Goal: Task Accomplishment & Management: Manage account settings

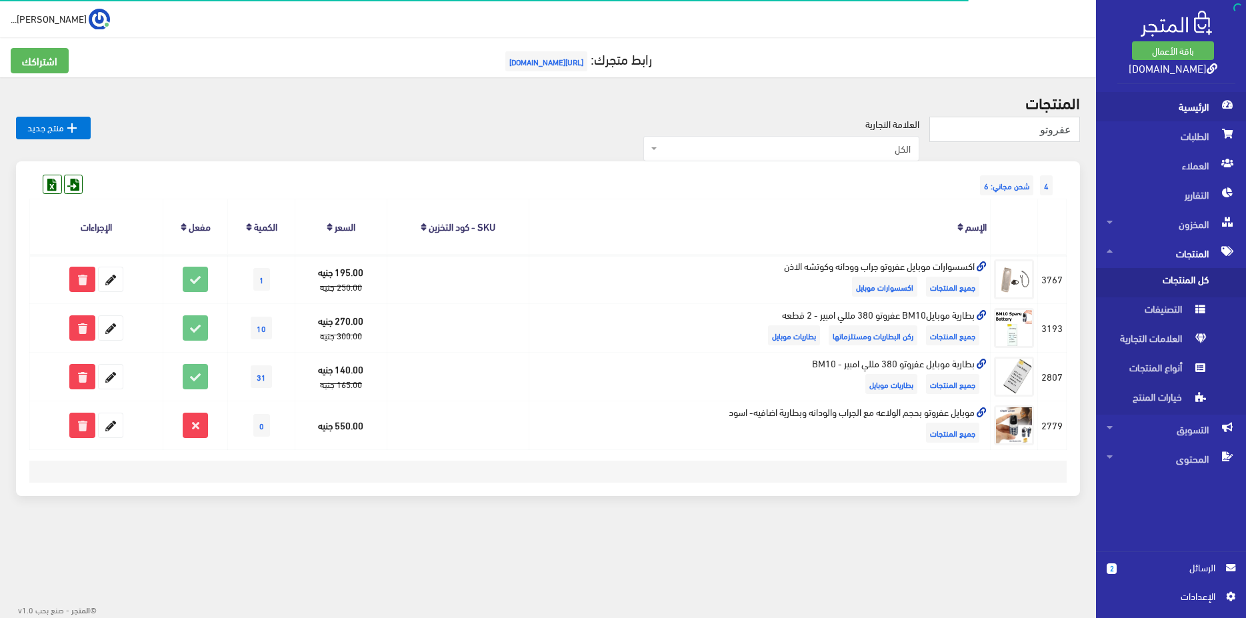
click at [1193, 103] on span "الرئيسية" at bounding box center [1171, 106] width 129 height 29
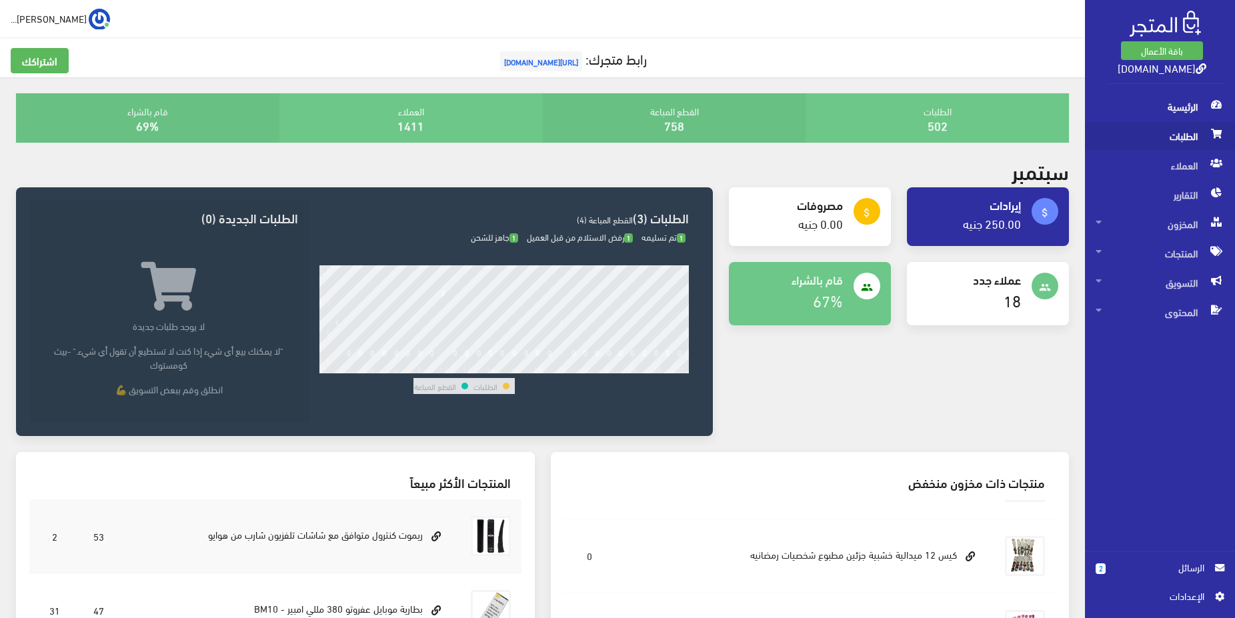
click at [1155, 139] on span "الطلبات" at bounding box center [1159, 135] width 129 height 29
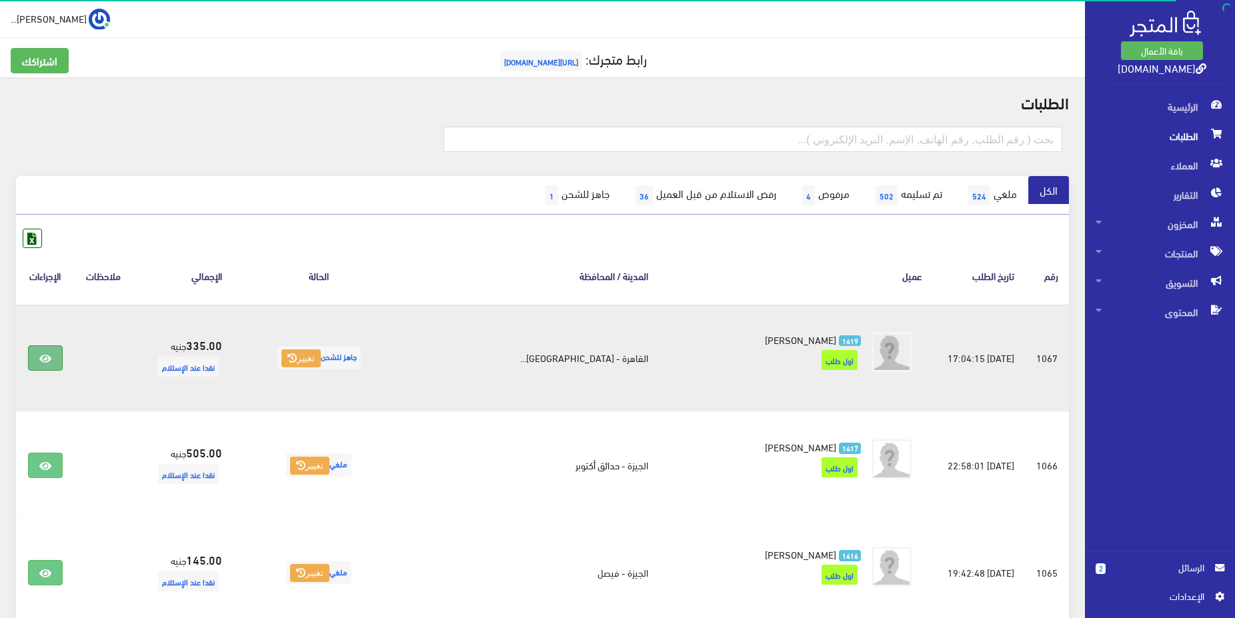
click at [63, 364] on link at bounding box center [45, 357] width 35 height 25
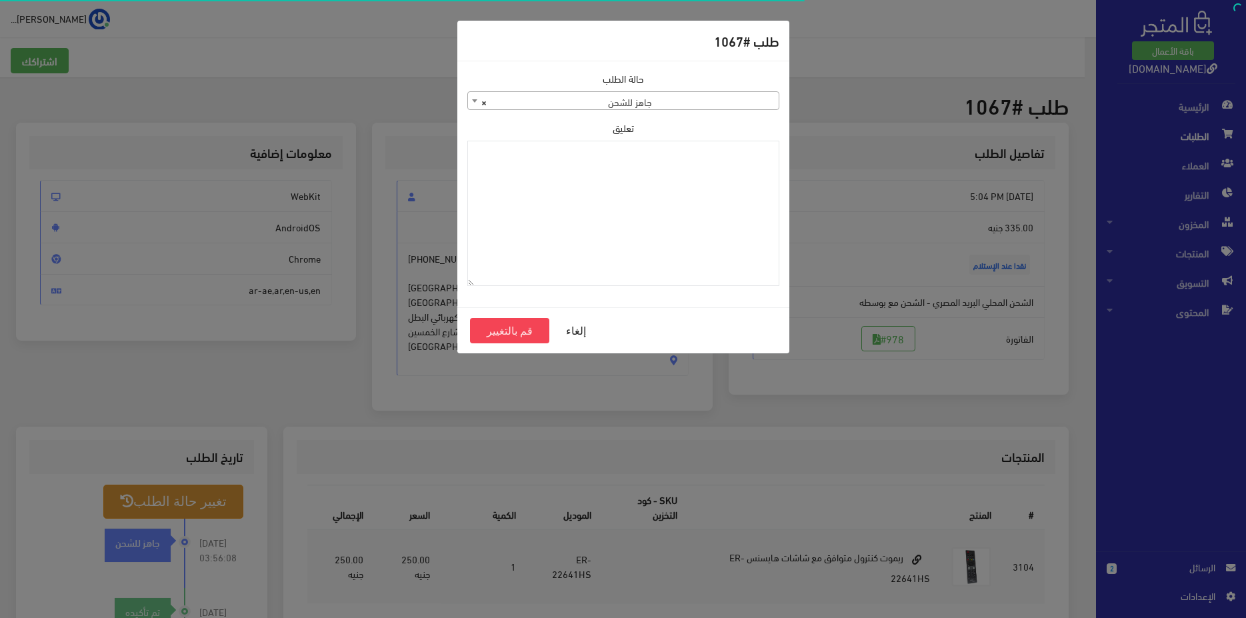
click at [717, 97] on span "× جاهز للشحن" at bounding box center [623, 101] width 311 height 19
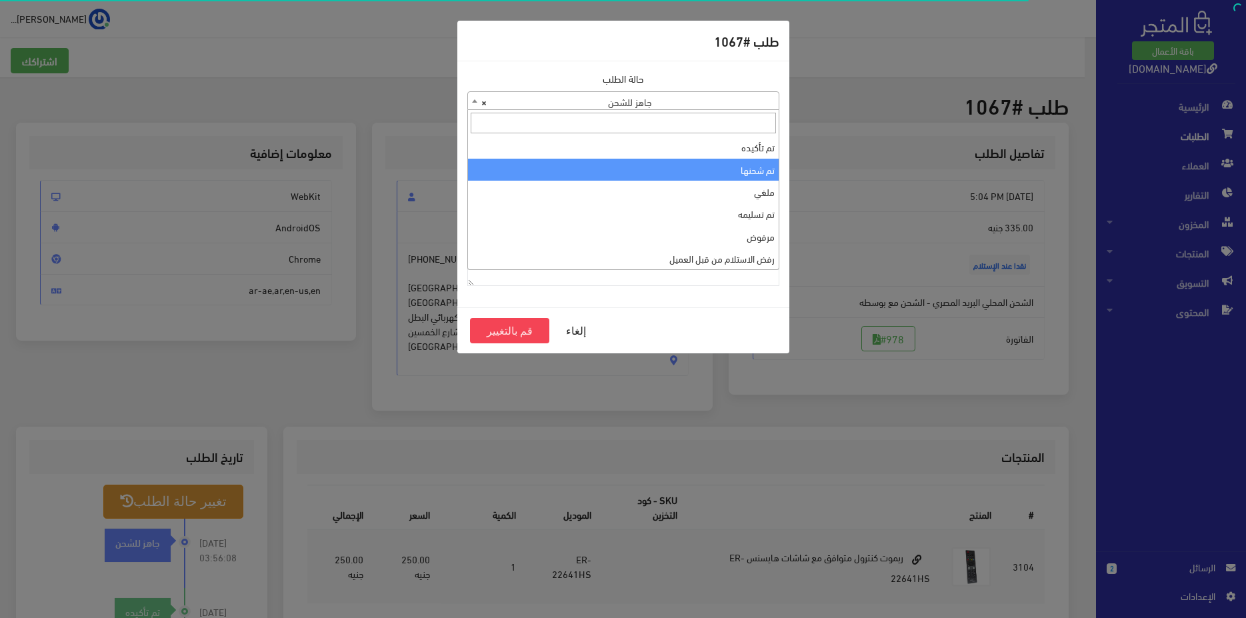
select select "2"
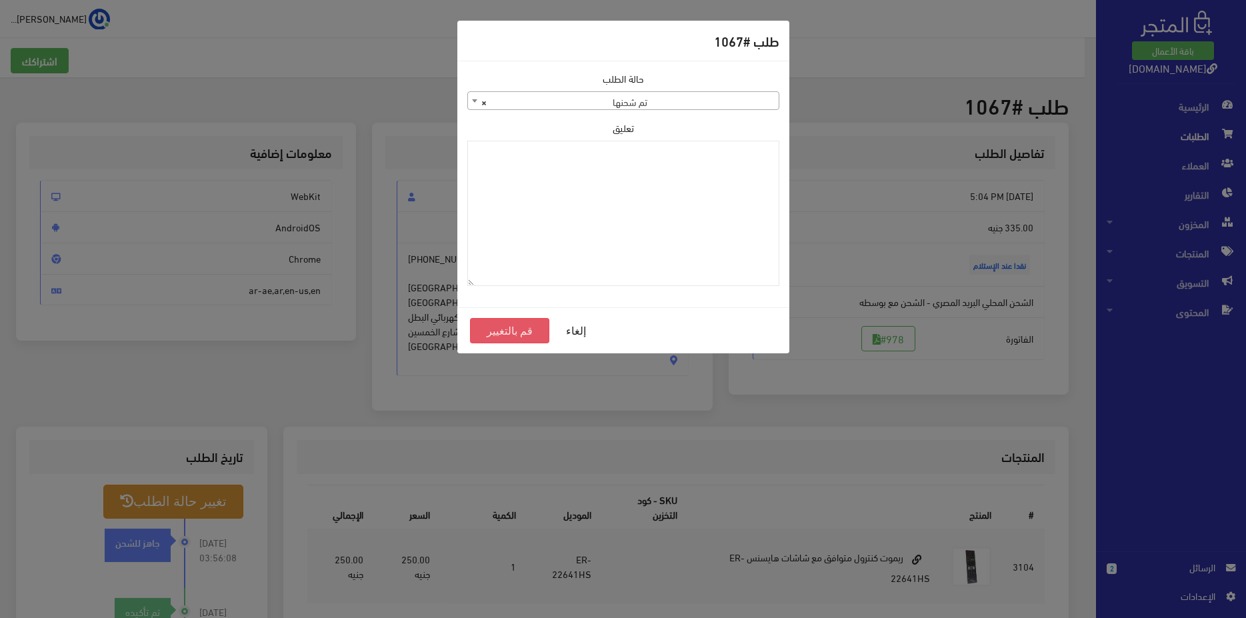
click at [521, 336] on button "قم بالتغيير" at bounding box center [510, 330] width 80 height 25
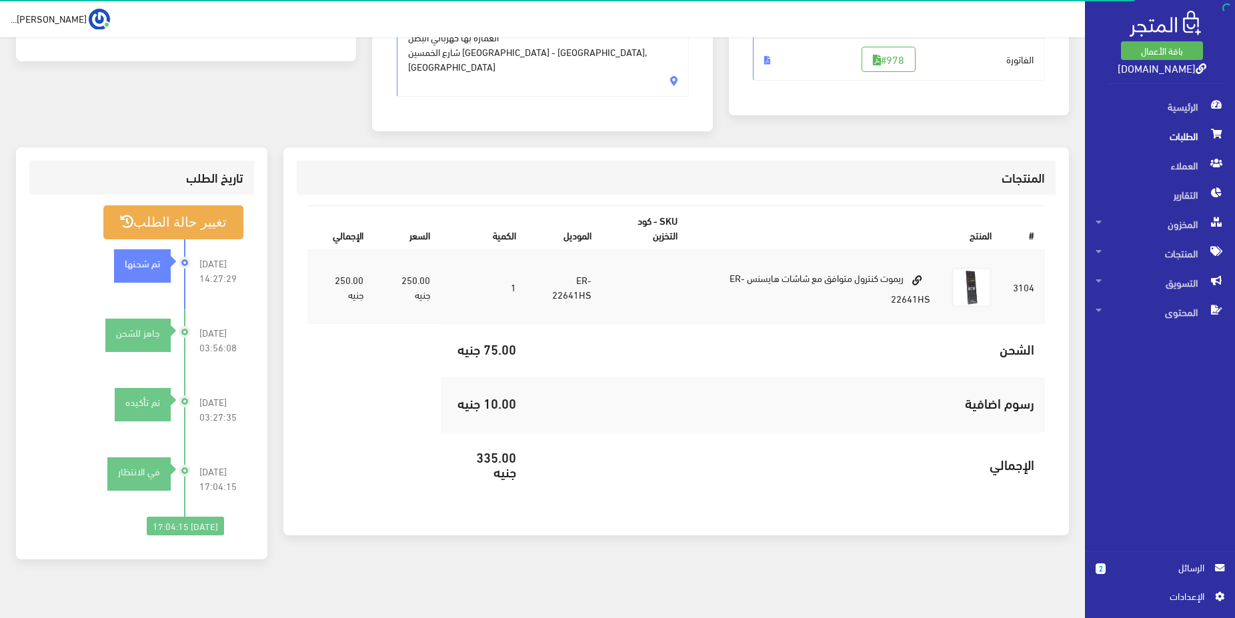
scroll to position [143, 0]
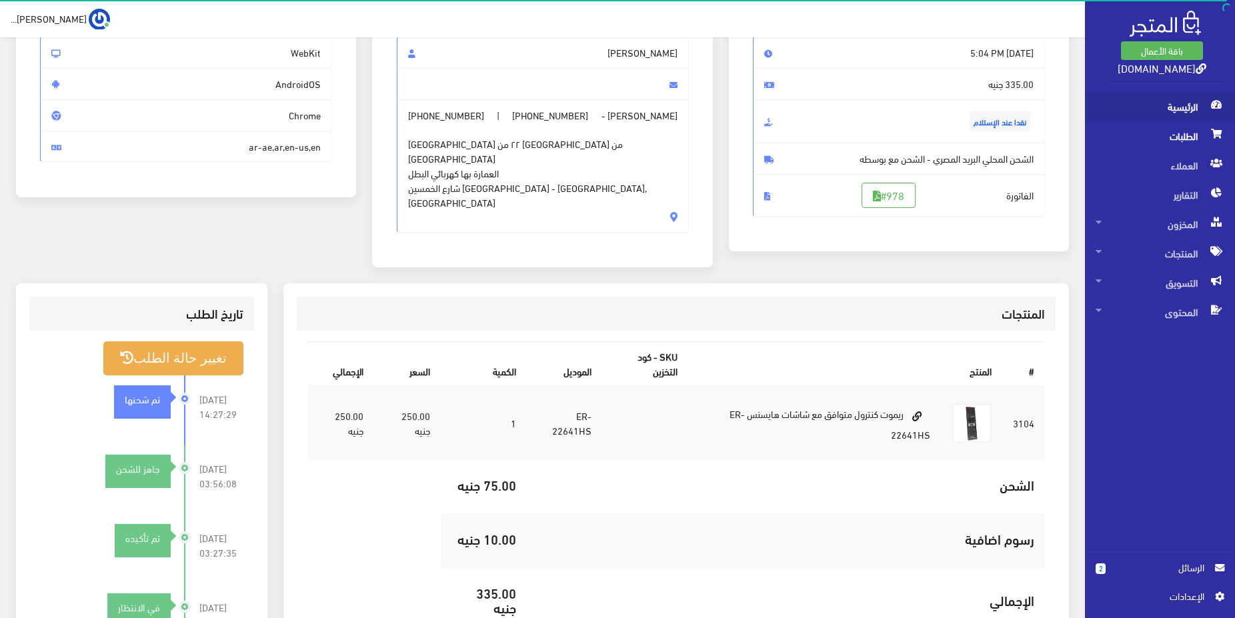
click at [1182, 111] on span "الرئيسية" at bounding box center [1159, 106] width 129 height 29
